Goal: Consume media (video, audio)

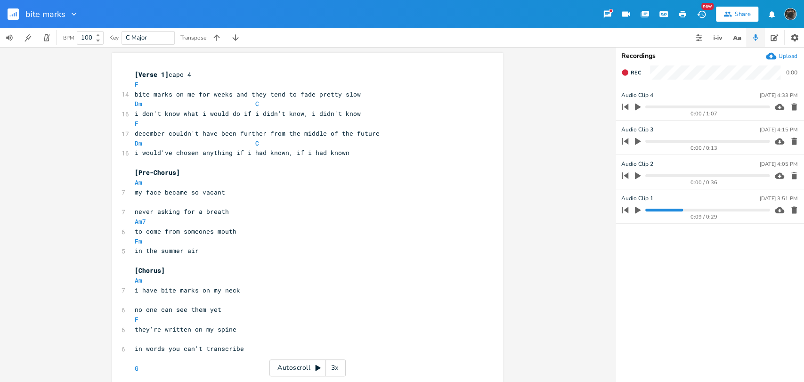
click at [650, 212] on div "0:09 / 0:29" at bounding box center [694, 210] width 151 height 15
click at [647, 209] on progress at bounding box center [707, 210] width 124 height 3
click at [634, 210] on icon "button" at bounding box center [638, 210] width 8 height 8
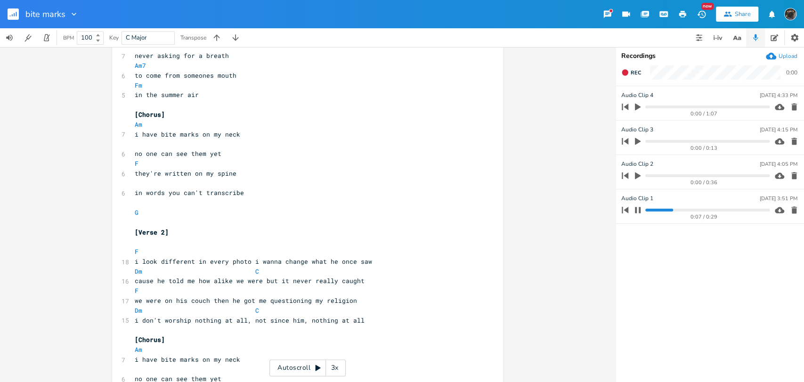
scroll to position [157, 0]
click at [637, 207] on icon "button" at bounding box center [638, 210] width 8 height 8
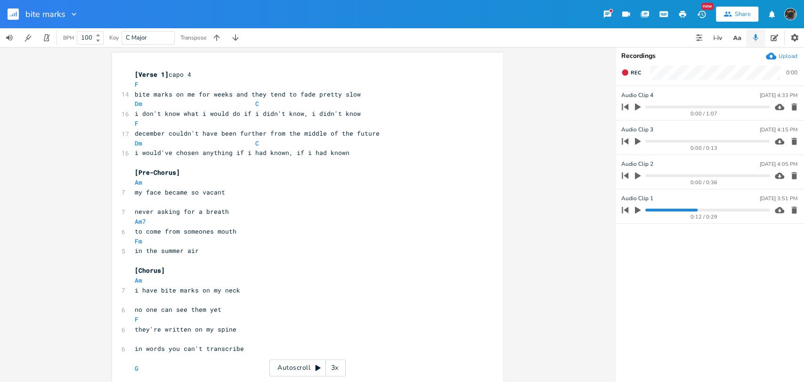
click at [335, 368] on div "3x" at bounding box center [334, 367] width 17 height 17
click at [335, 368] on div "4x" at bounding box center [334, 367] width 17 height 17
click at [335, 368] on div "5x" at bounding box center [334, 367] width 17 height 17
click at [335, 368] on div "1x" at bounding box center [334, 367] width 17 height 17
click at [309, 370] on div "Autoscroll 2x" at bounding box center [307, 367] width 76 height 17
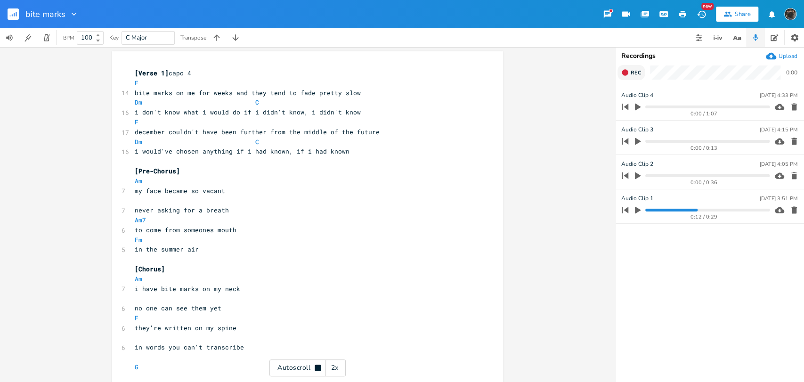
click at [637, 73] on span "Rec" at bounding box center [636, 72] width 10 height 7
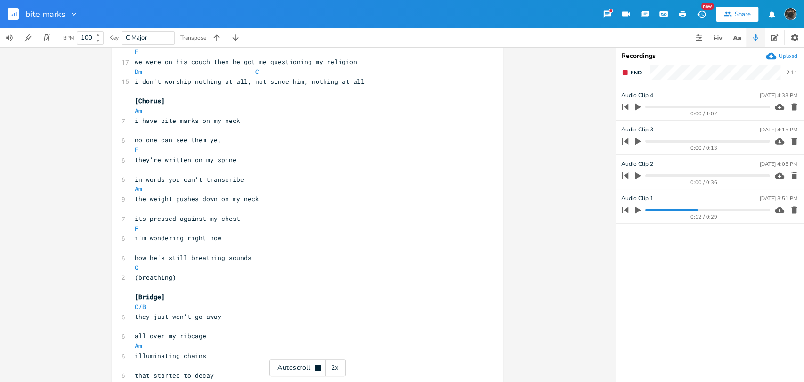
scroll to position [579, 0]
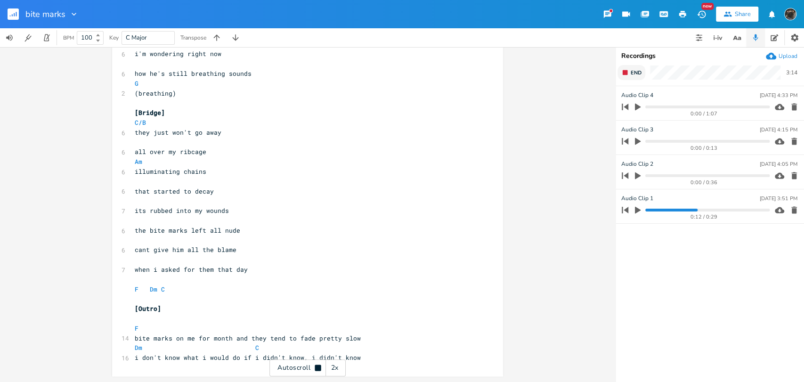
click at [623, 68] on button "End" at bounding box center [632, 72] width 28 height 15
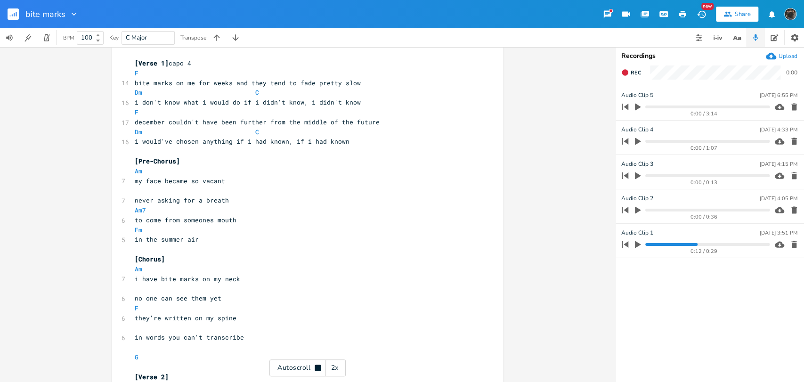
scroll to position [0, 0]
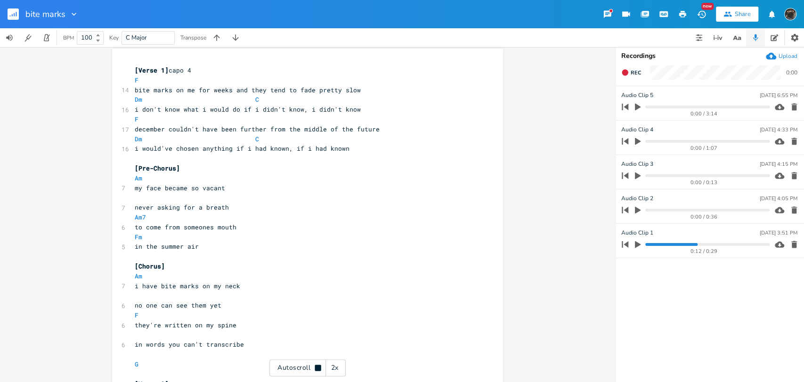
click at [636, 209] on icon "button" at bounding box center [638, 210] width 6 height 7
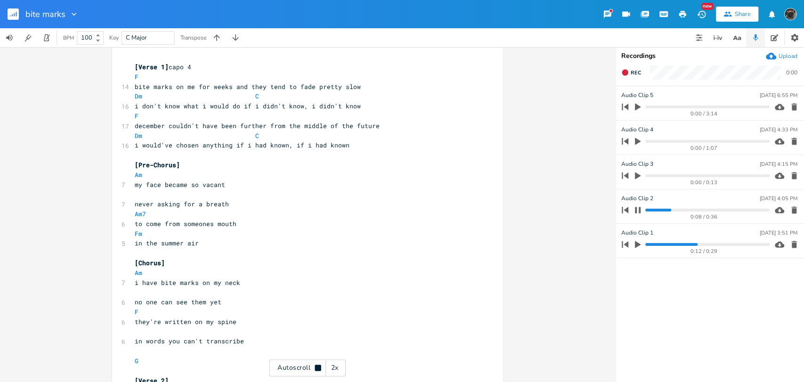
click at [640, 211] on icon "button" at bounding box center [638, 210] width 6 height 6
click at [639, 172] on icon "button" at bounding box center [638, 175] width 8 height 8
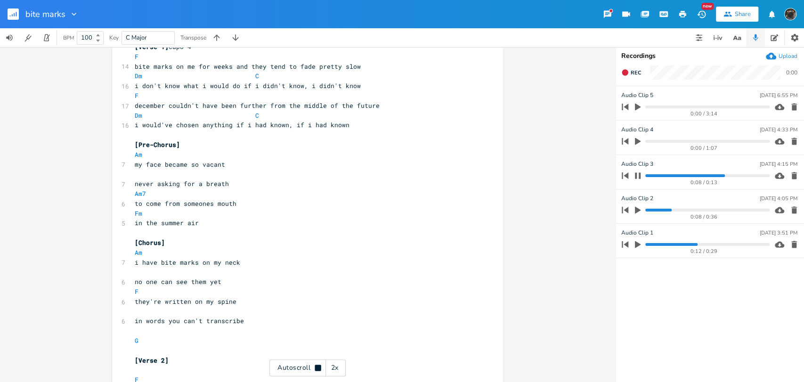
click at [638, 140] on icon "button" at bounding box center [638, 141] width 6 height 7
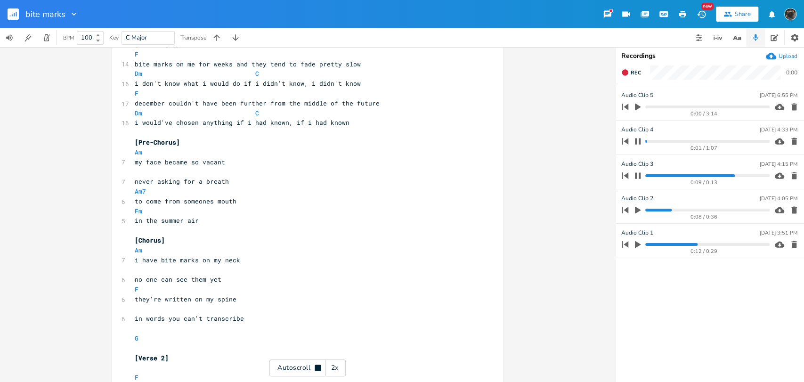
click at [634, 175] on icon "button" at bounding box center [638, 176] width 8 height 8
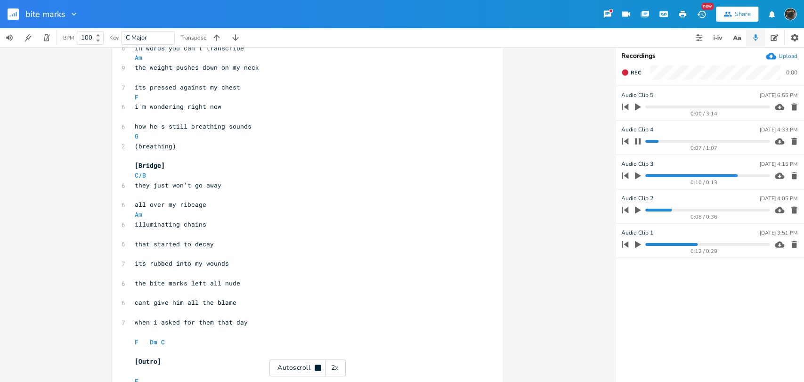
click at [722, 140] on progress at bounding box center [707, 141] width 124 height 3
click at [743, 135] on div "0:42 / 1:07" at bounding box center [694, 141] width 151 height 15
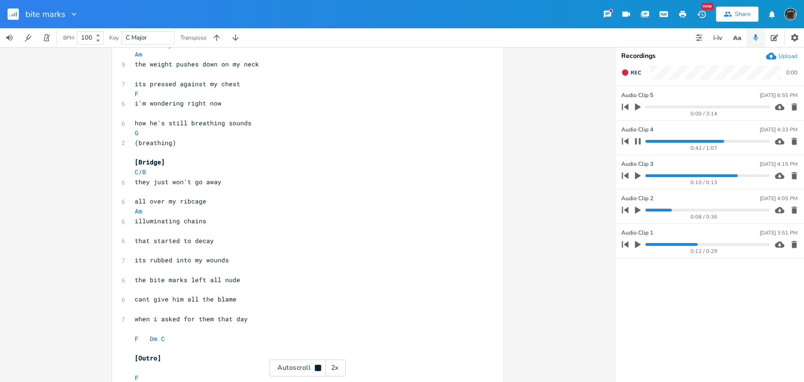
click at [745, 140] on progress at bounding box center [707, 141] width 124 height 3
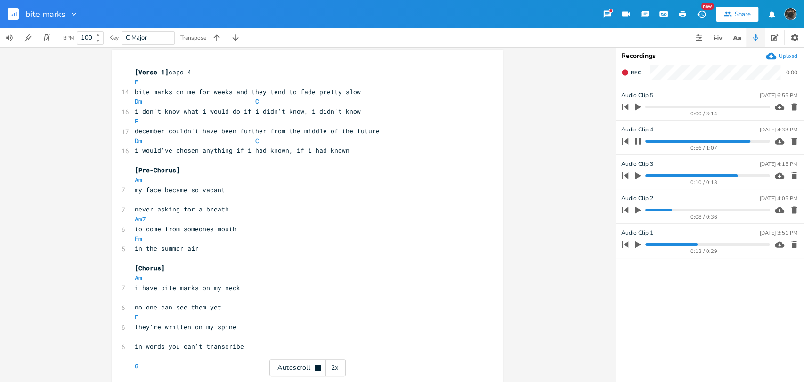
click at [641, 139] on icon "button" at bounding box center [638, 142] width 8 height 8
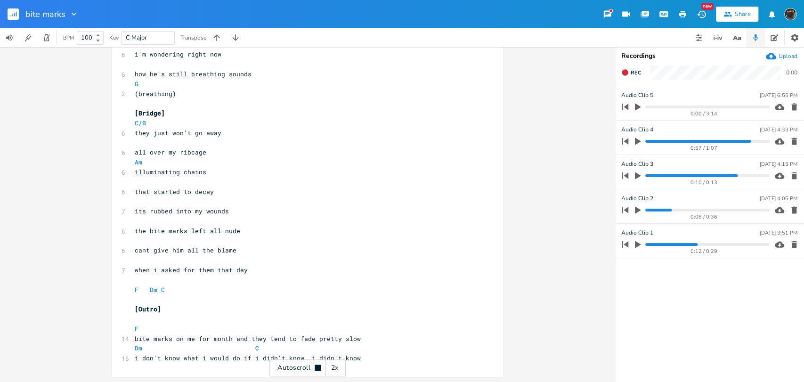
scroll to position [579, 0]
click at [311, 364] on div "Autoscroll 2x" at bounding box center [307, 367] width 76 height 17
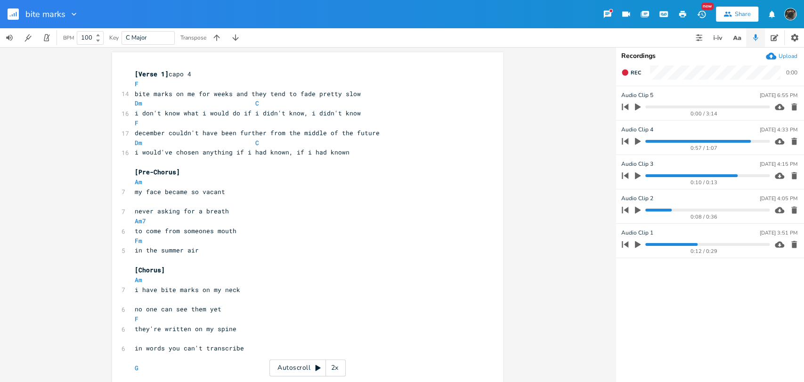
scroll to position [0, 0]
